Goal: Task Accomplishment & Management: Use online tool/utility

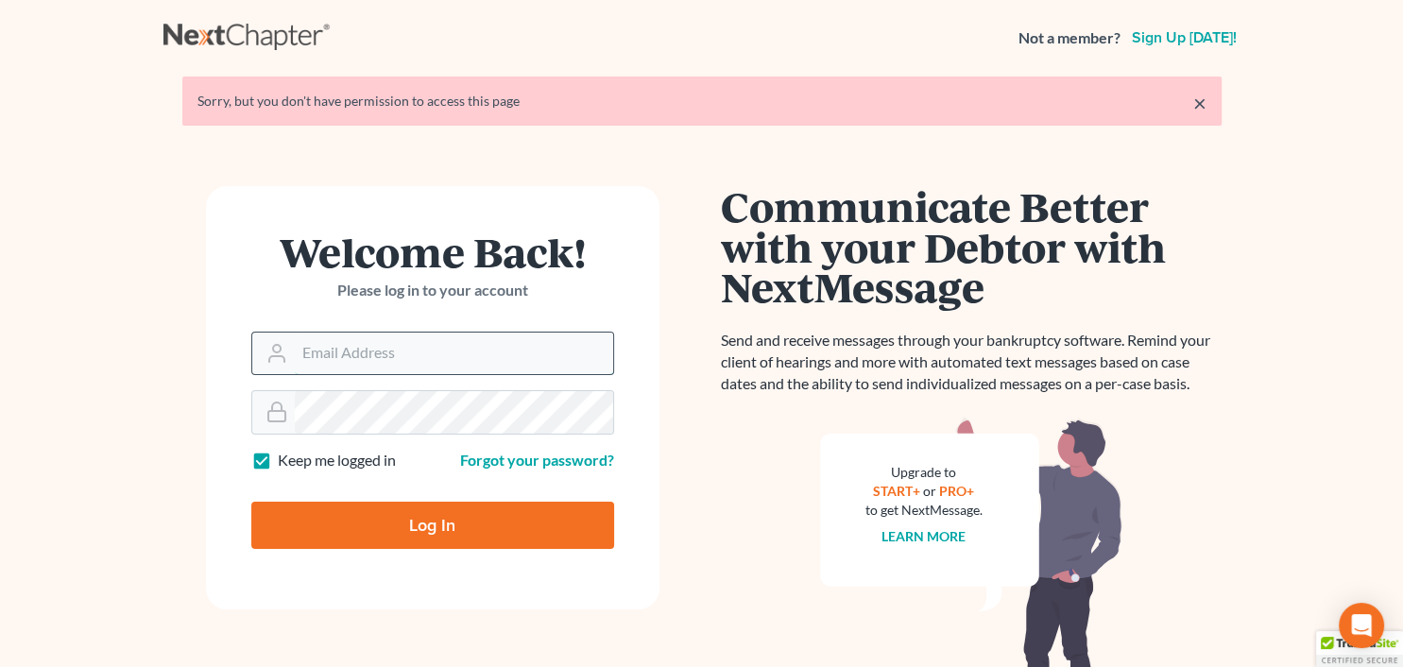
click at [483, 360] on input "Email Address" at bounding box center [454, 353] width 318 height 42
type input "donna@hollandlaw970.com"
click at [434, 538] on input "Log In" at bounding box center [432, 525] width 363 height 47
type input "Thinking..."
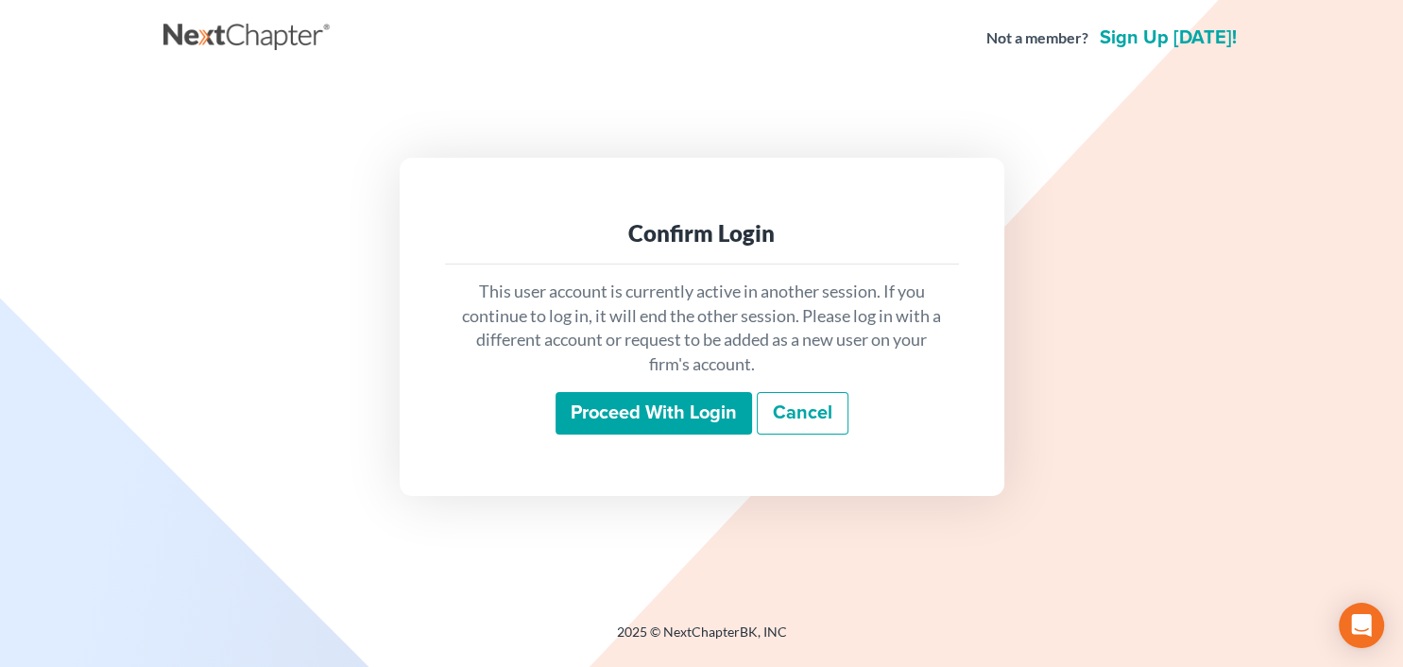
click at [679, 440] on div "This user account is currently active in another session. If you continue to lo…" at bounding box center [702, 357] width 514 height 186
click at [654, 425] on input "Proceed with login" at bounding box center [653, 413] width 196 height 43
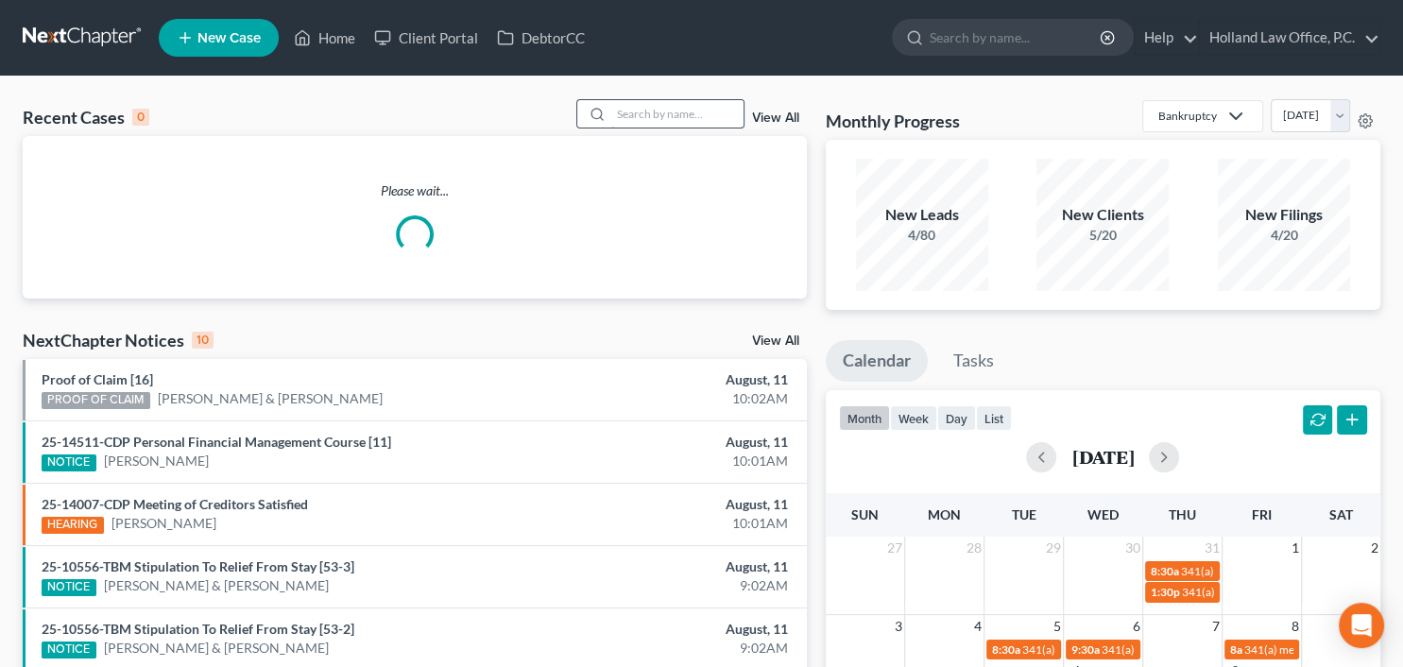
click at [672, 119] on input "search" at bounding box center [677, 113] width 132 height 27
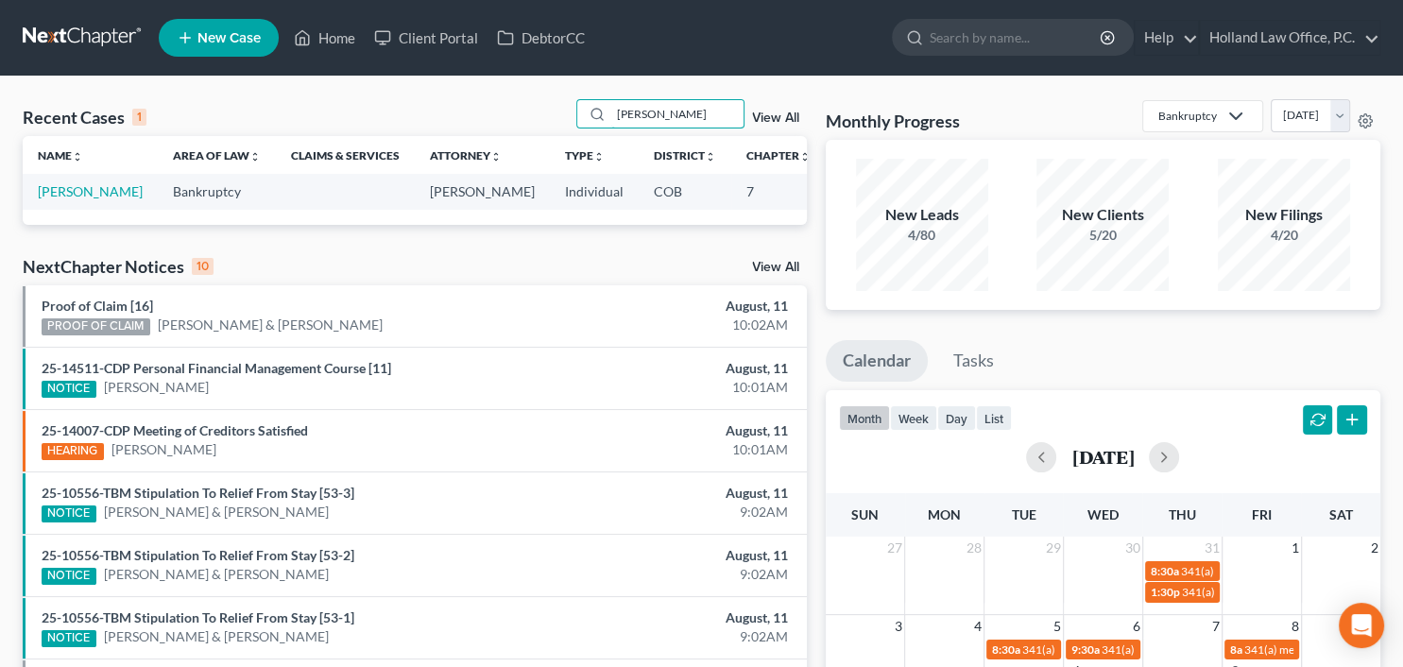
type input "[PERSON_NAME]"
click at [77, 209] on td "[PERSON_NAME]" at bounding box center [90, 191] width 135 height 35
click at [54, 199] on link "[PERSON_NAME]" at bounding box center [90, 191] width 105 height 16
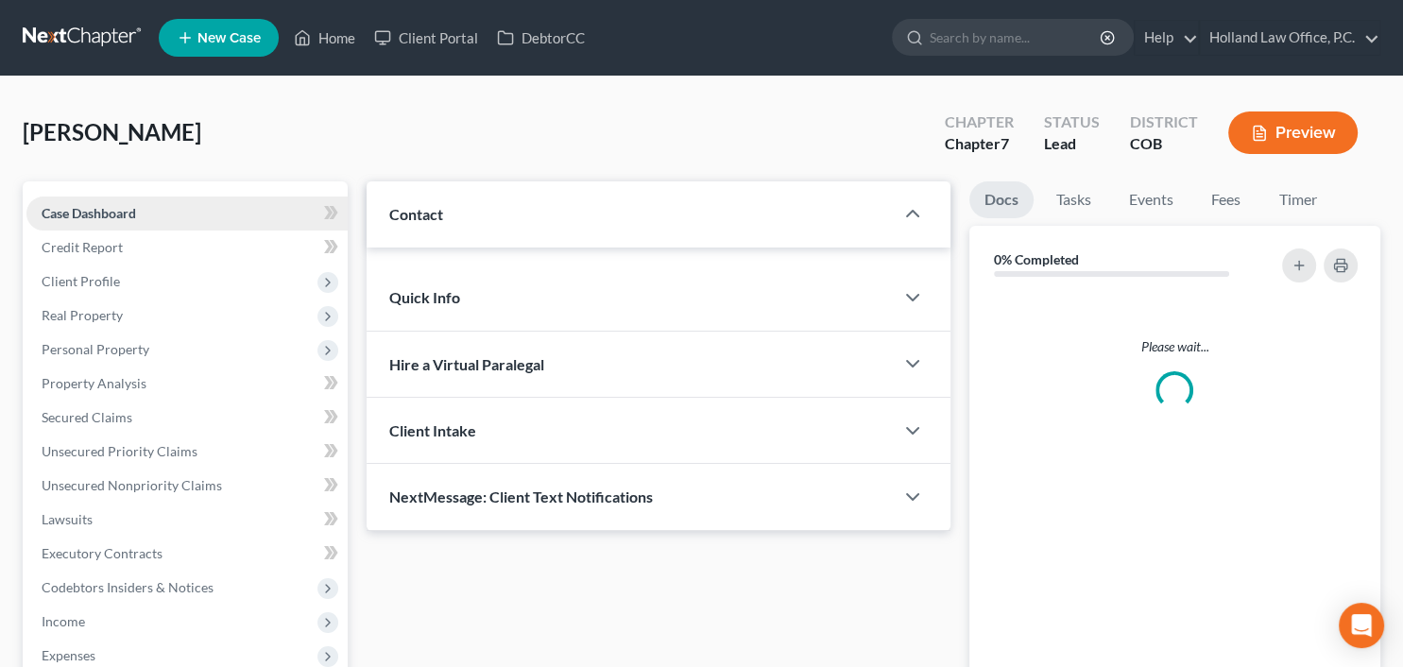
click at [66, 210] on span "Case Dashboard" at bounding box center [89, 213] width 94 height 16
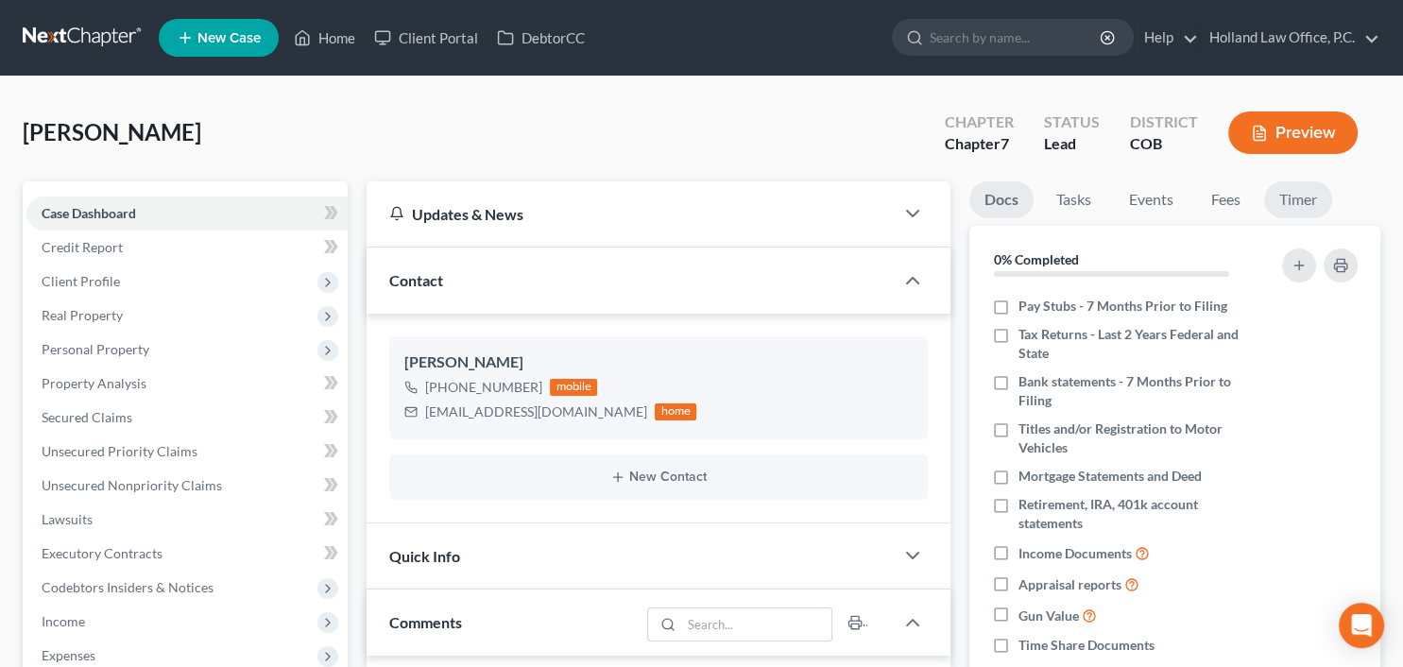
click at [1304, 212] on link "Timer" at bounding box center [1298, 199] width 68 height 37
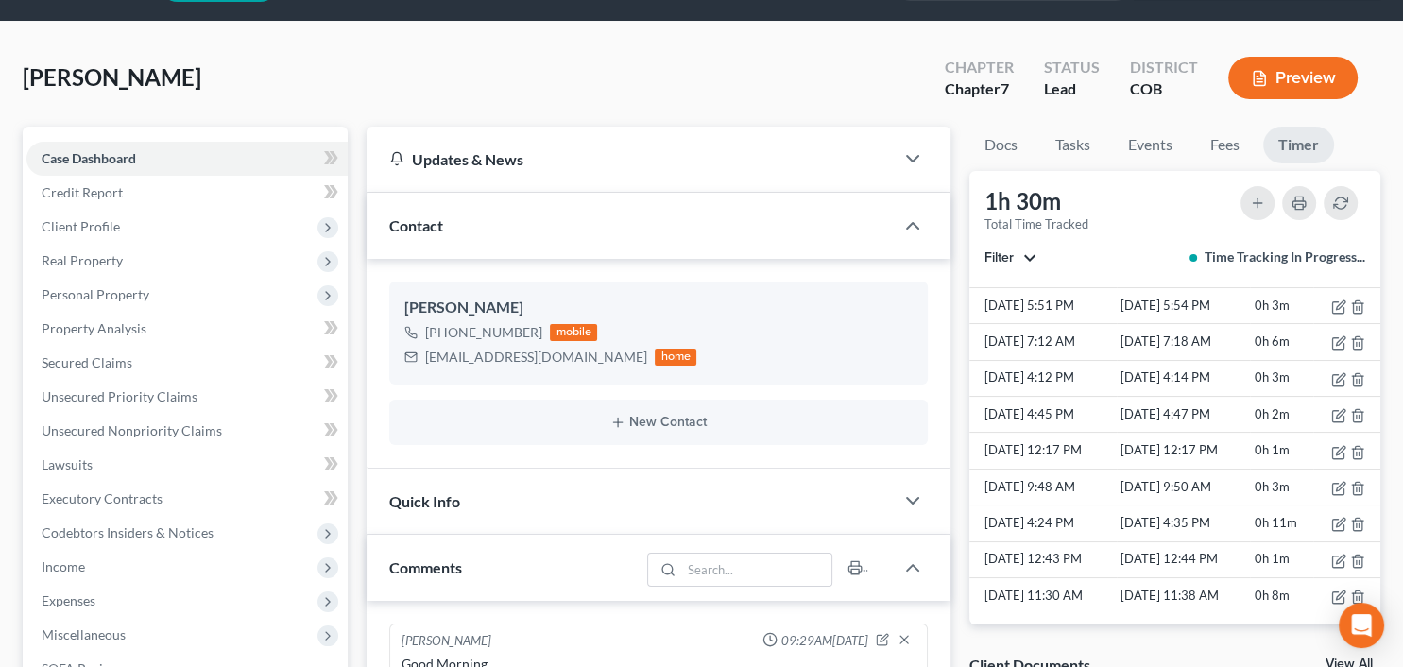
scroll to position [58, 0]
